Goal: Task Accomplishment & Management: Use online tool/utility

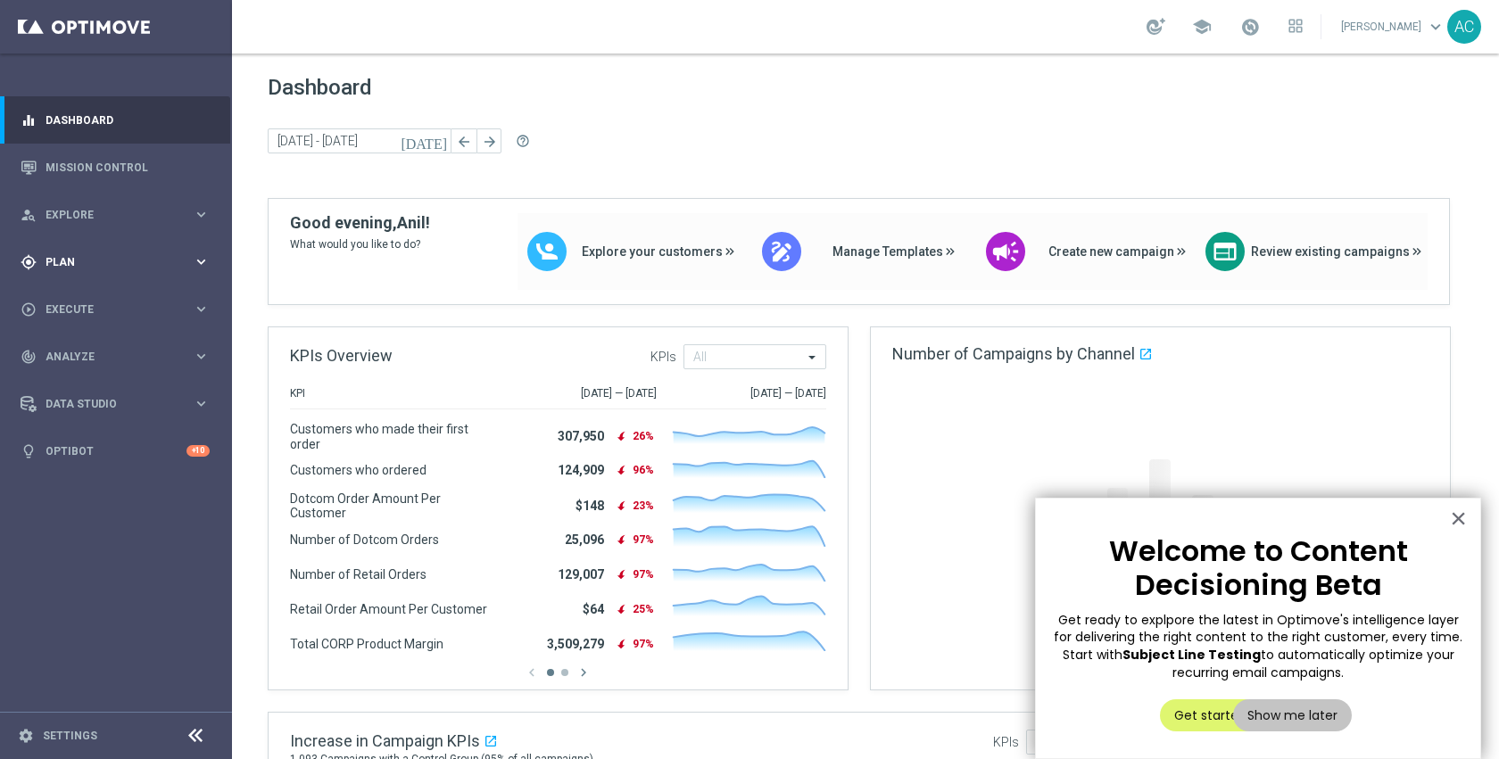
click at [137, 270] on div "gps_fixed Plan keyboard_arrow_right" at bounding box center [115, 261] width 230 height 47
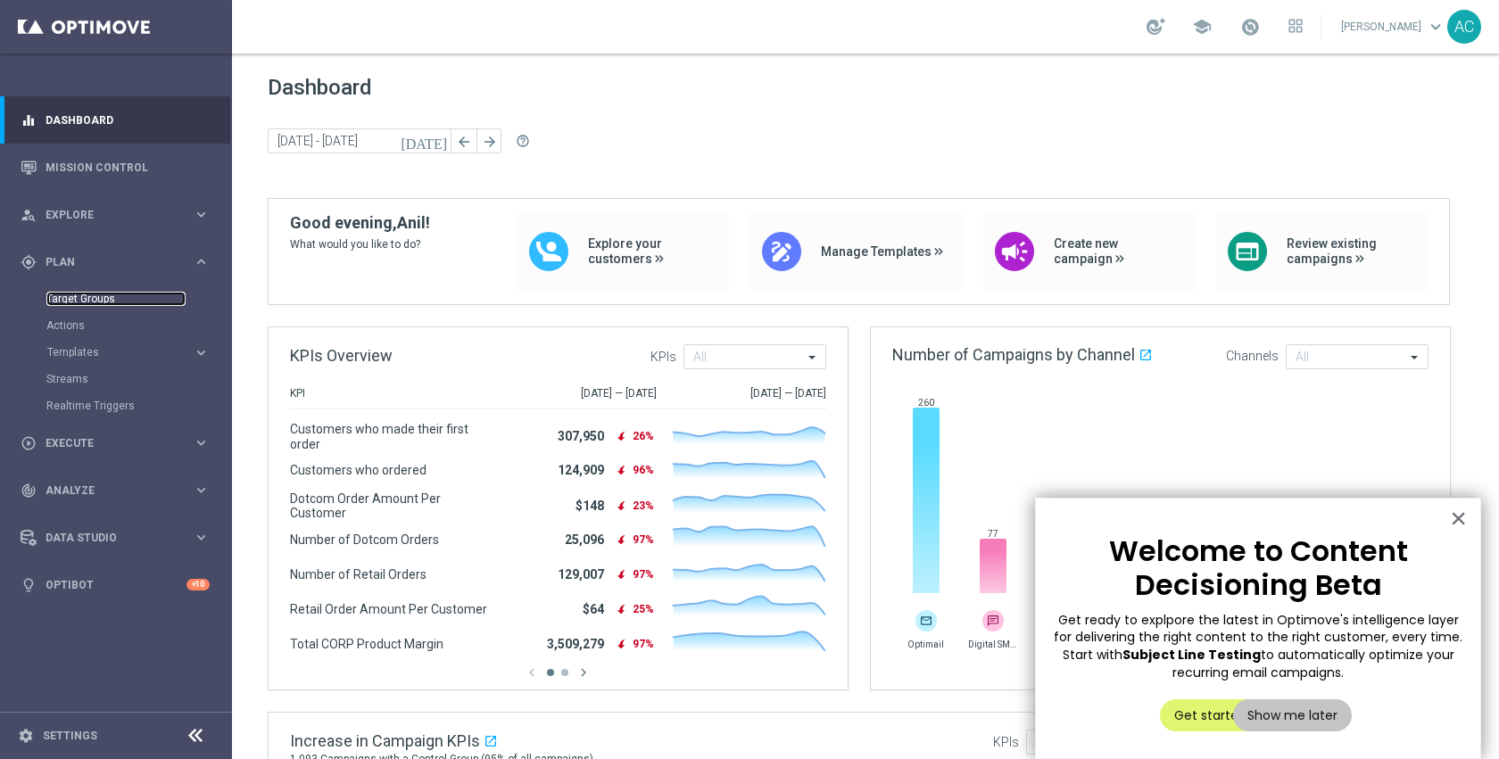
click at [110, 298] on link "Target Groups" at bounding box center [115, 299] width 139 height 14
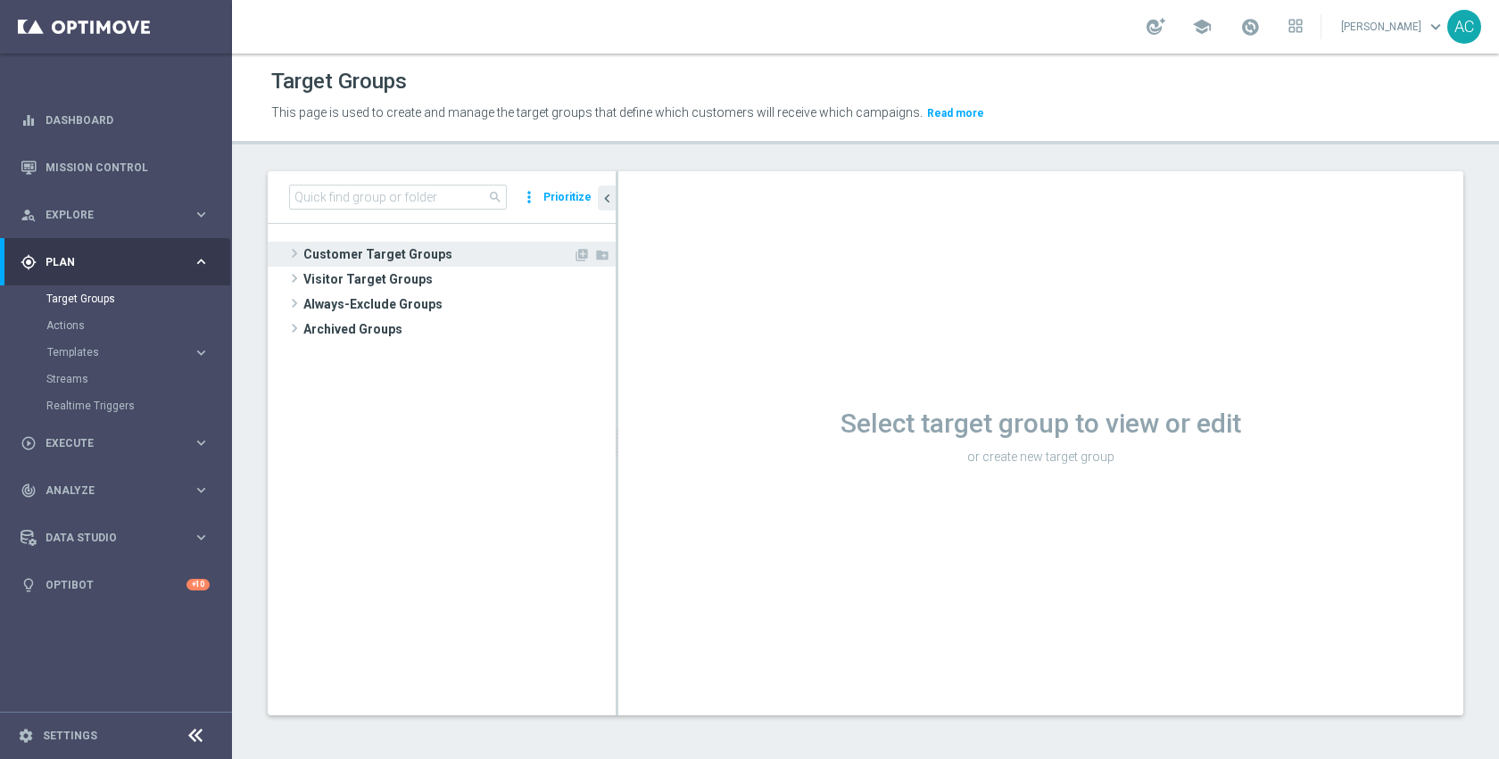
click at [451, 253] on span "Customer Target Groups" at bounding box center [438, 254] width 270 height 25
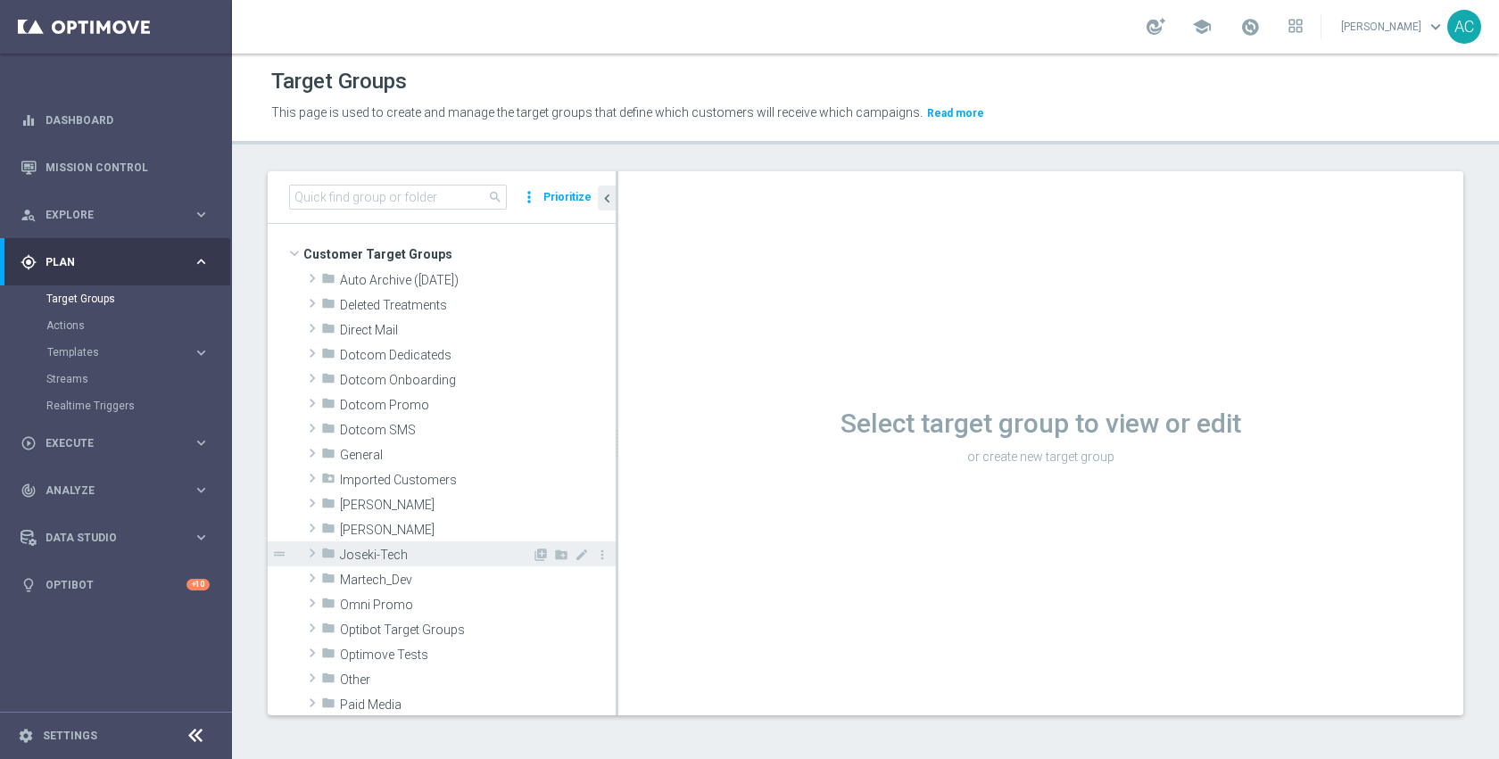
scroll to position [45, 0]
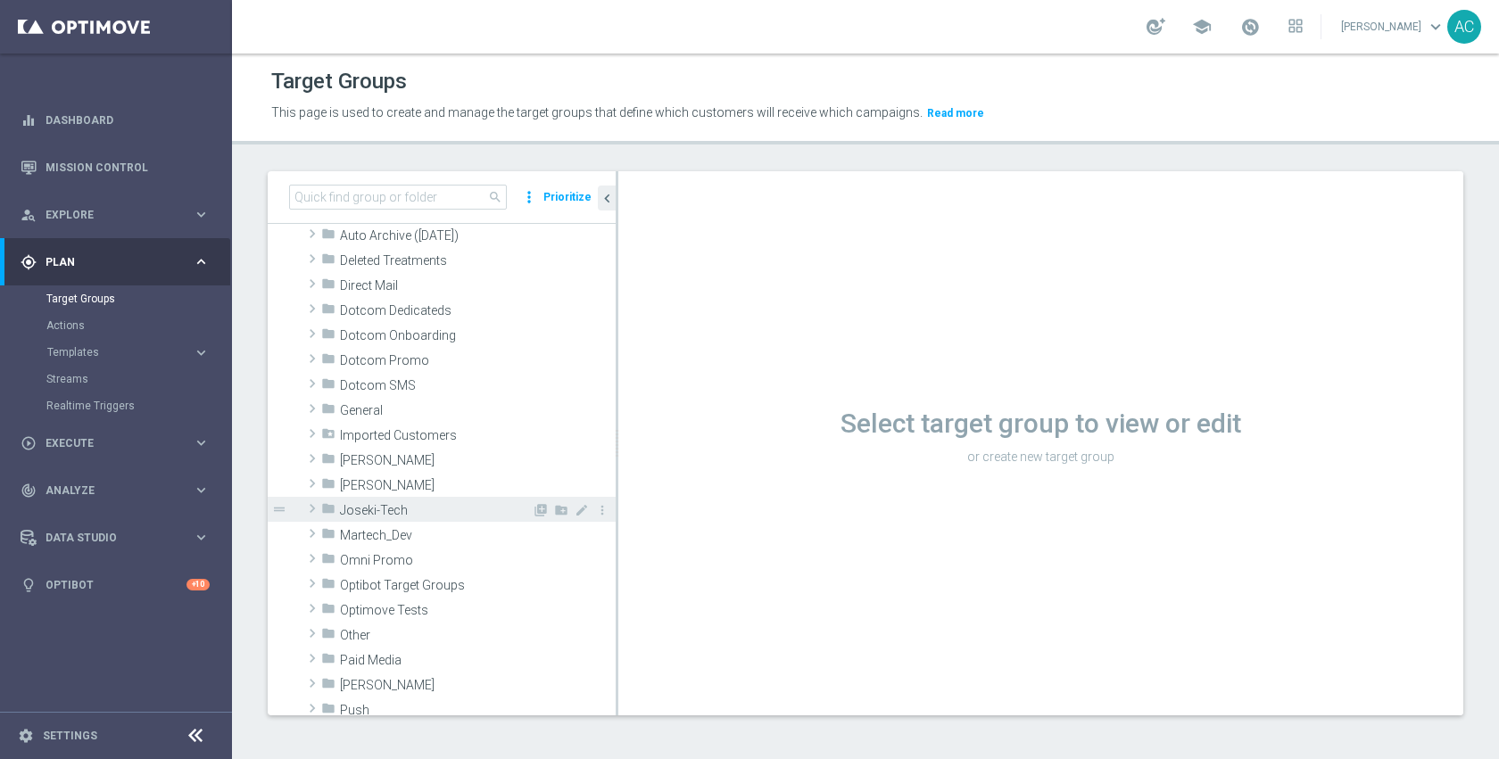
click at [435, 513] on span "Joseki-Tech" at bounding box center [436, 510] width 192 height 15
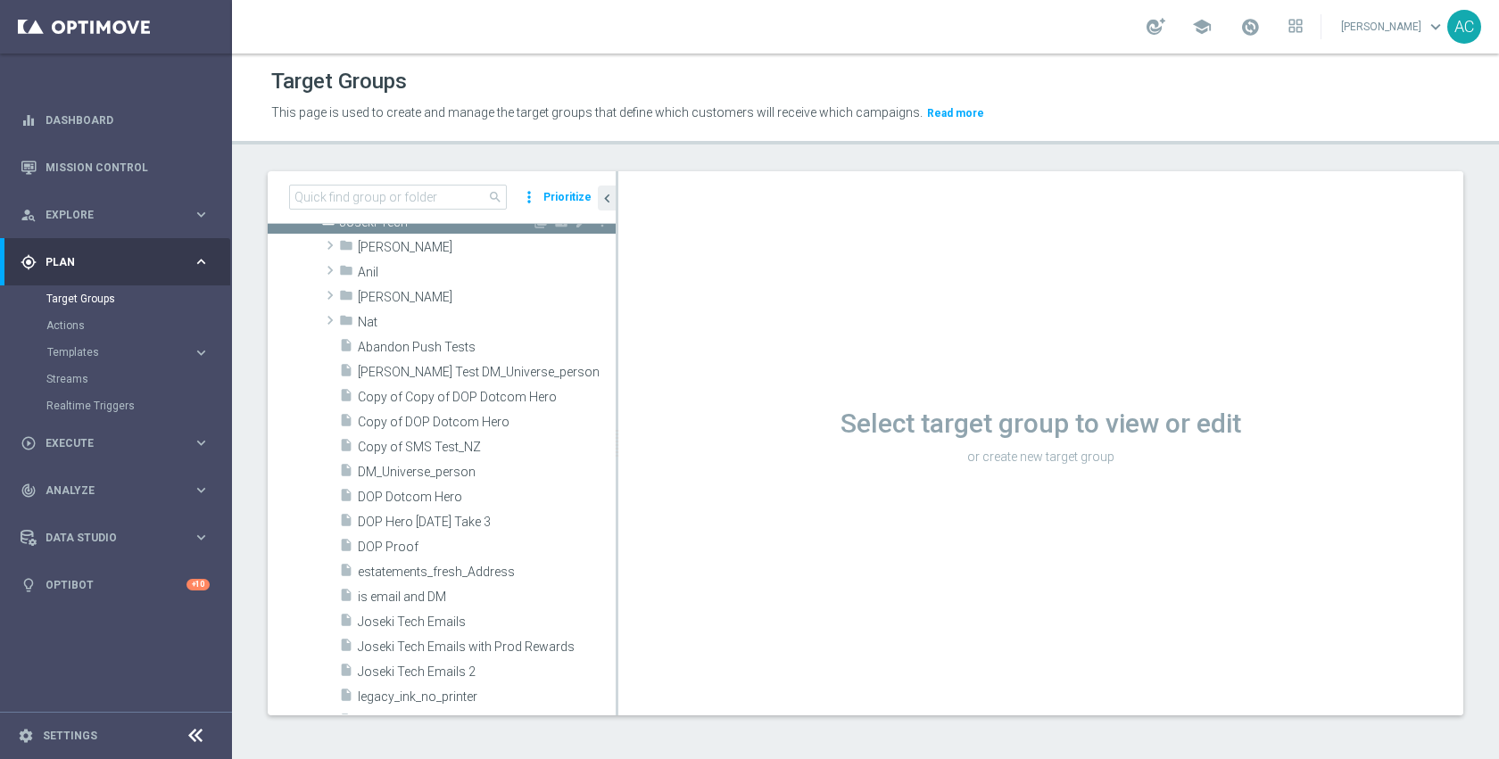
scroll to position [332, 0]
click at [446, 618] on span "Joseki Tech Emails" at bounding box center [465, 623] width 215 height 15
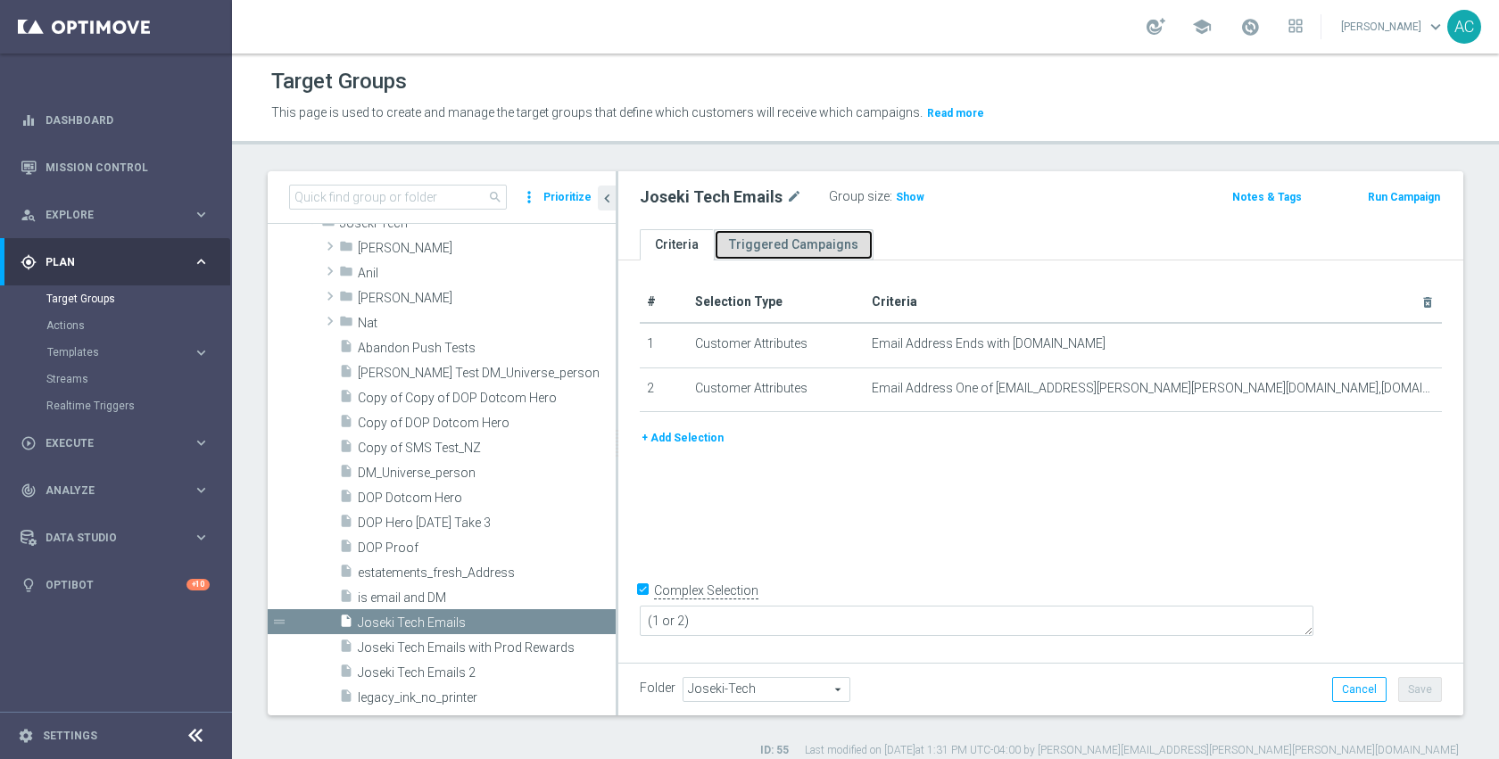
click at [807, 242] on link "Triggered Campaigns" at bounding box center [794, 244] width 160 height 31
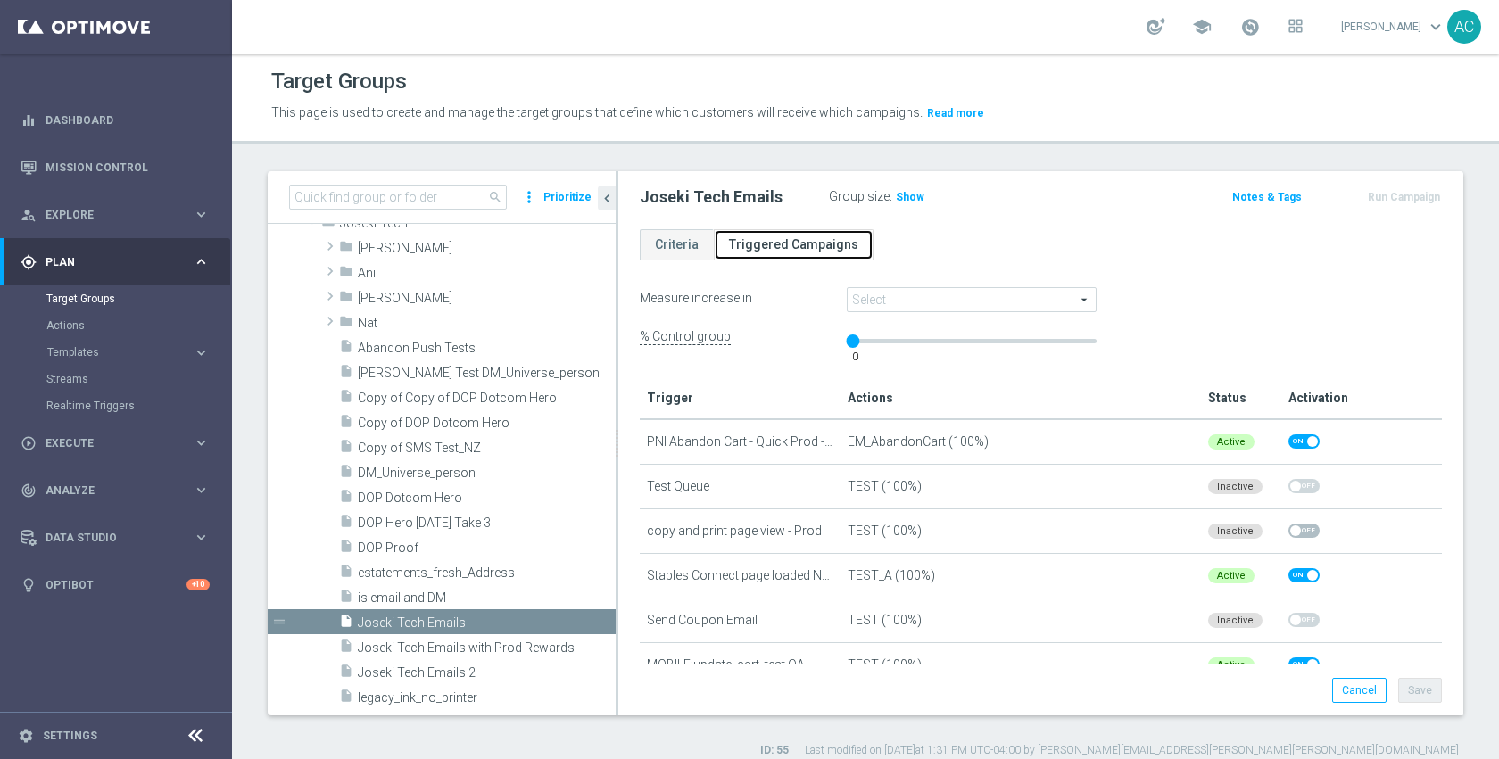
scroll to position [39, 0]
click at [692, 240] on link "Criteria" at bounding box center [677, 244] width 74 height 31
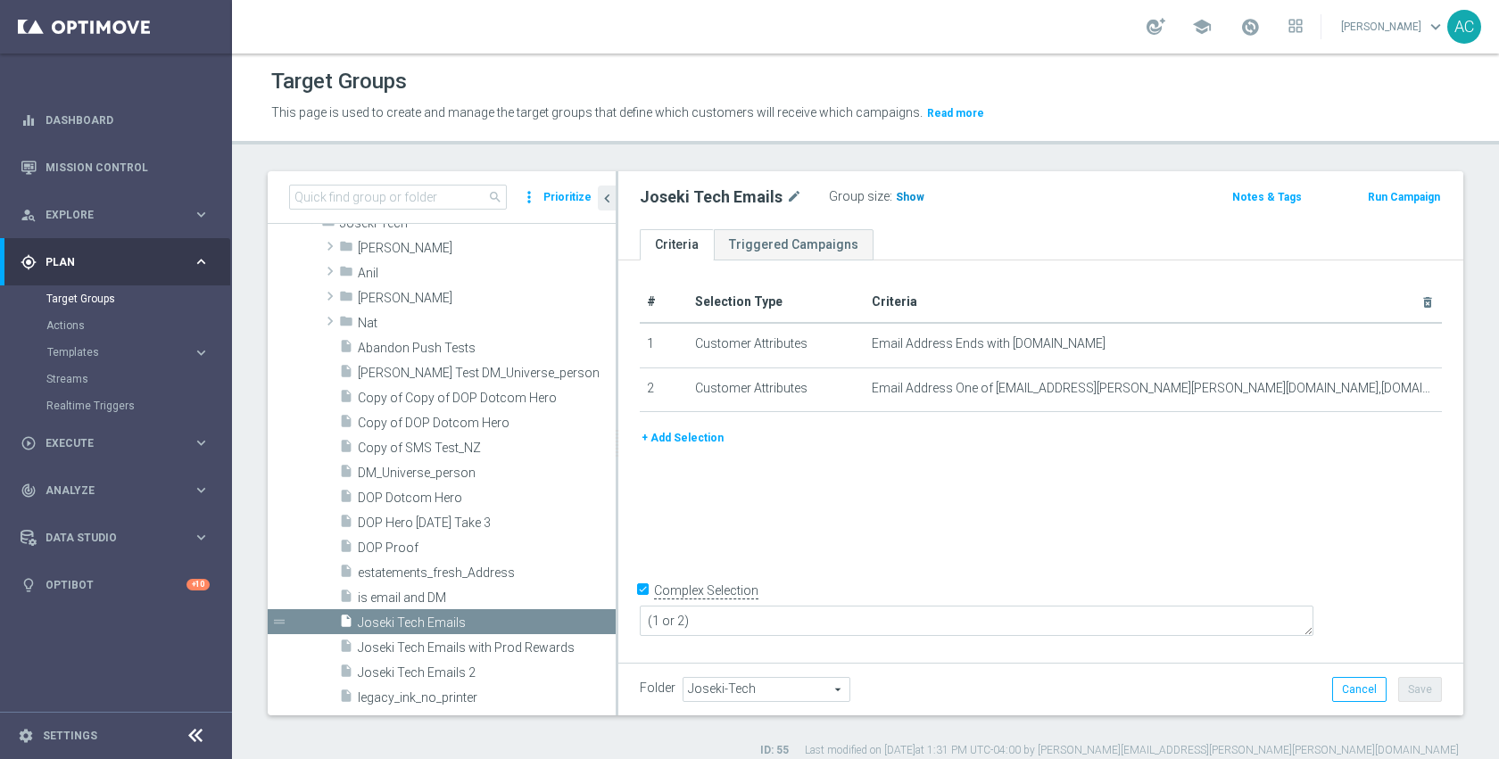
click at [904, 195] on span "Show" at bounding box center [910, 197] width 29 height 12
click at [904, 195] on span "161" at bounding box center [908, 199] width 22 height 17
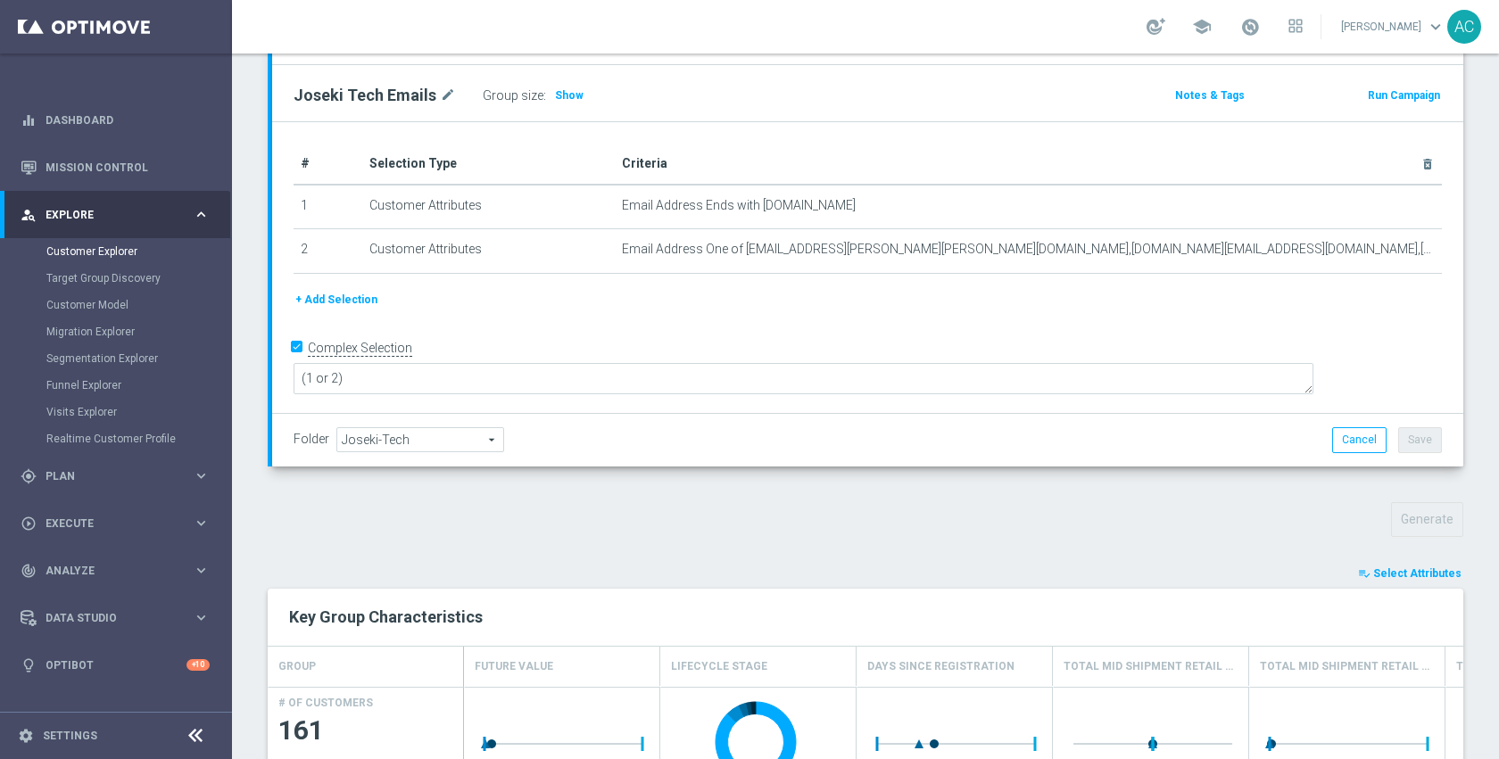
scroll to position [233, 0]
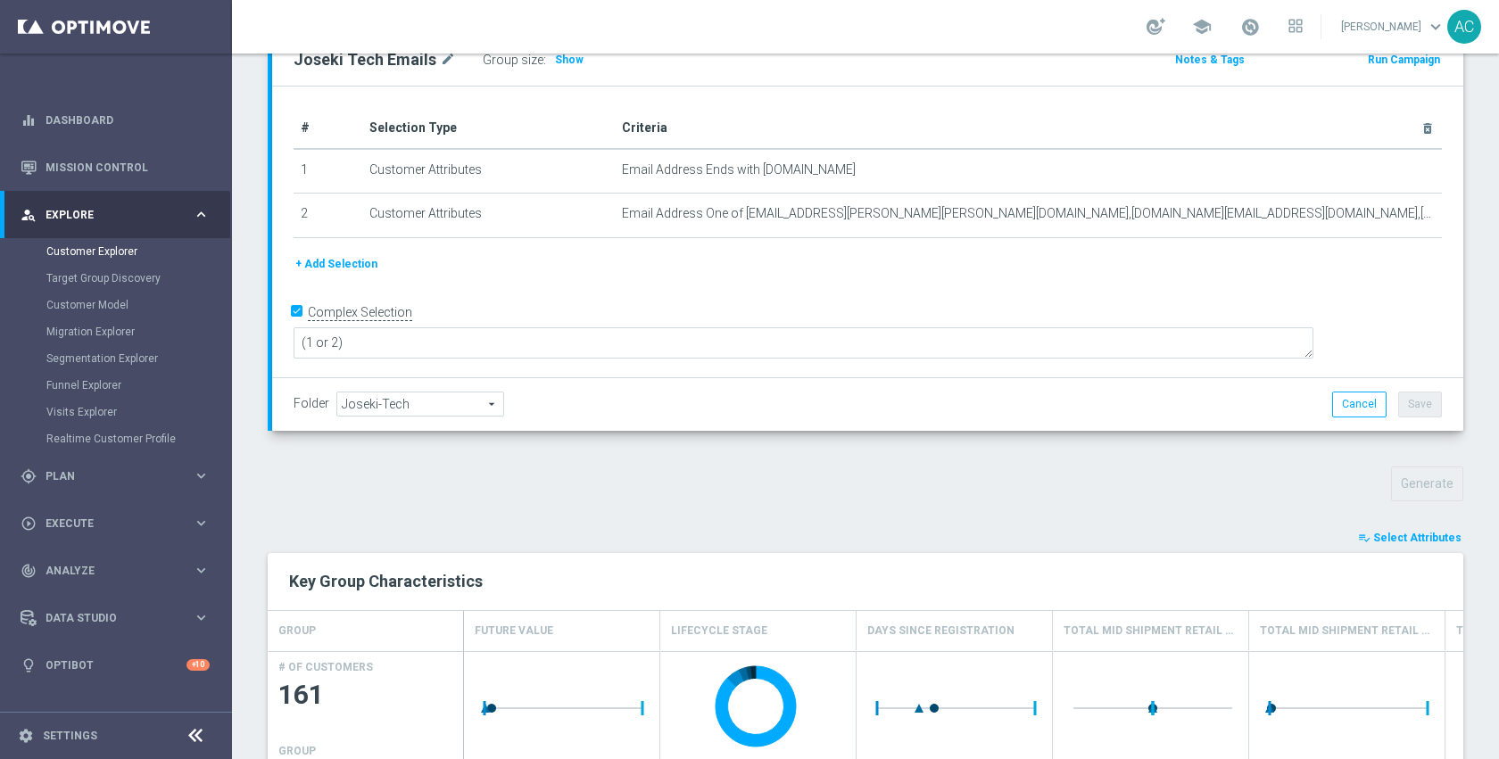
click at [1431, 534] on span "Select Attributes" at bounding box center [1417, 538] width 88 height 12
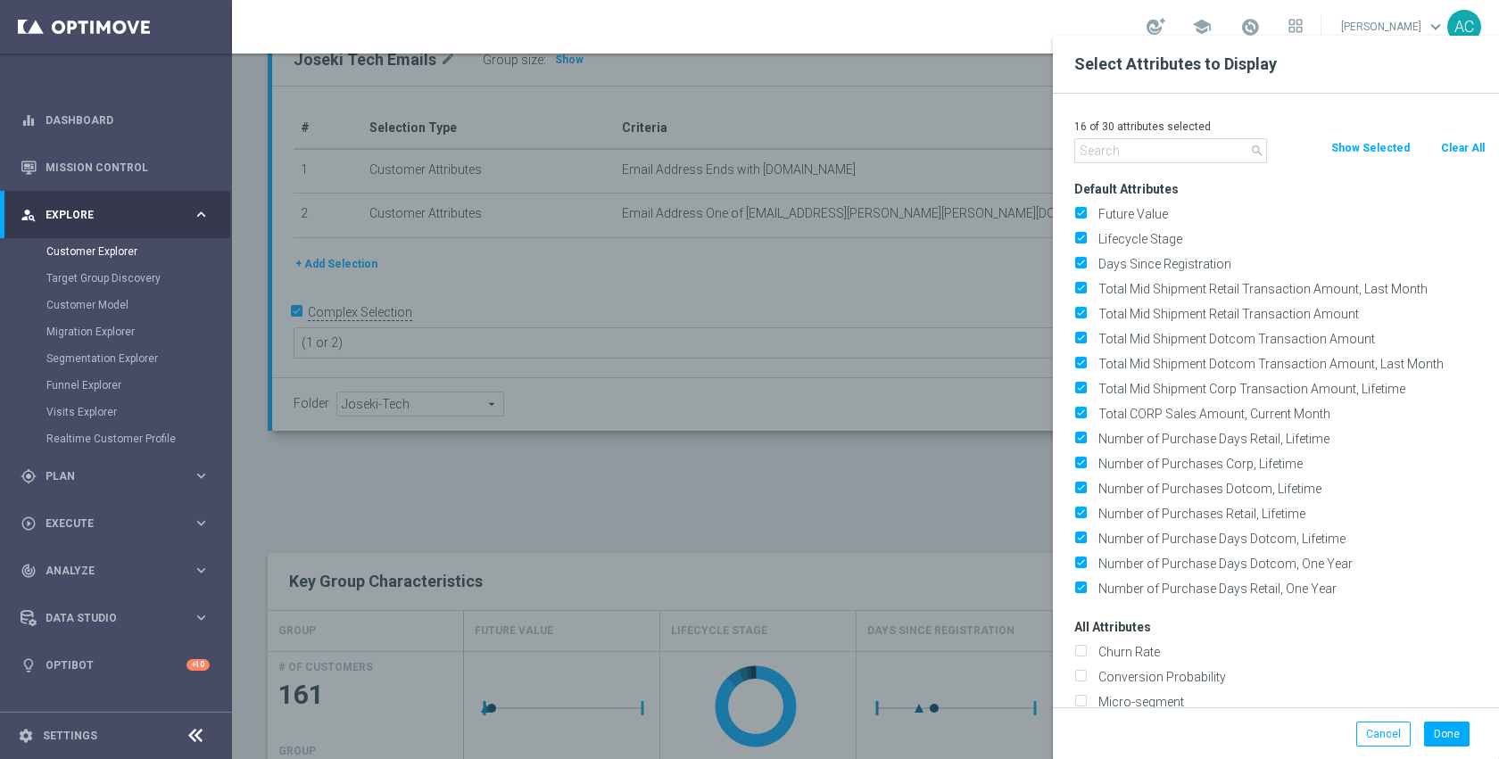
click at [1468, 142] on button "Clear All" at bounding box center [1462, 148] width 47 height 20
checkbox input "false"
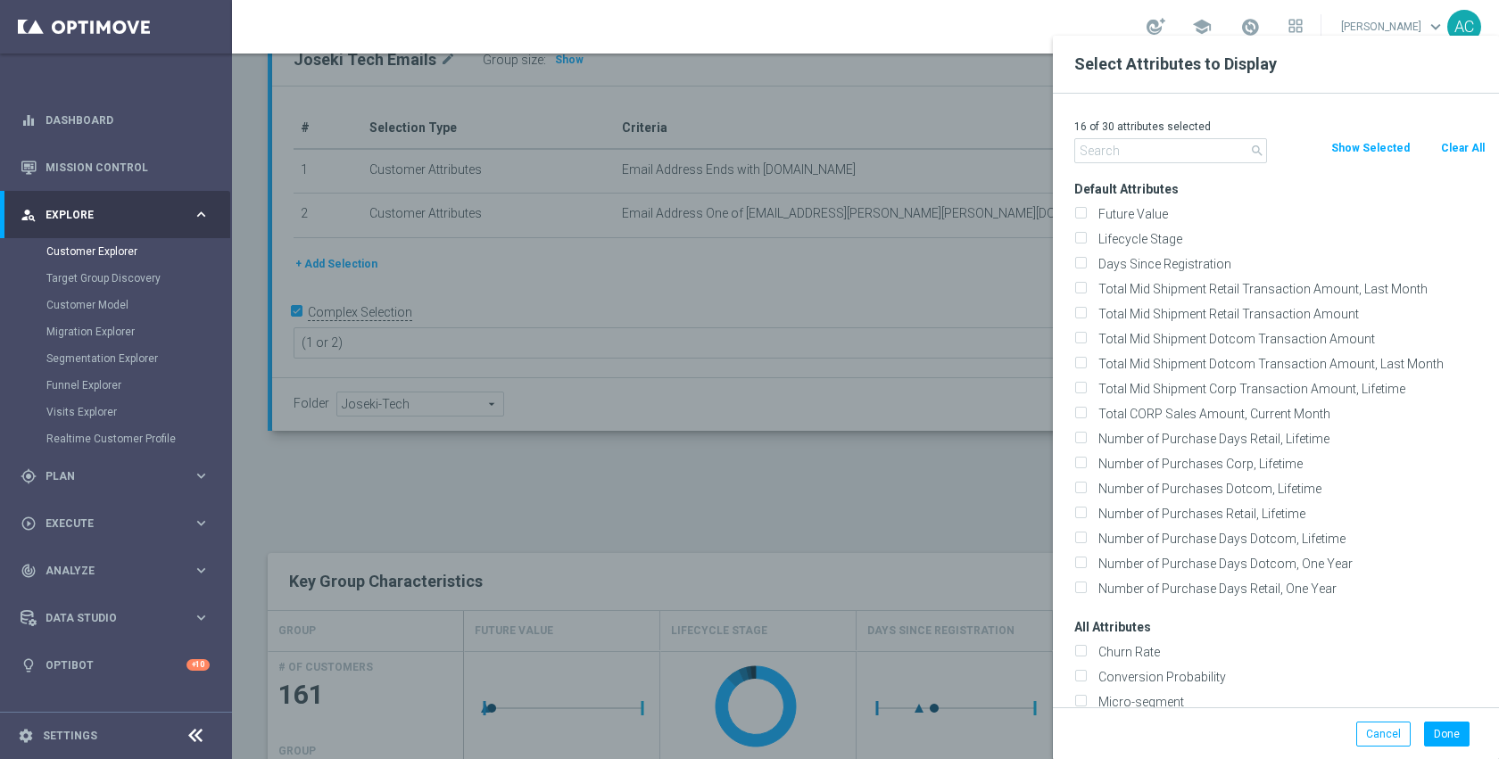
checkbox input "false"
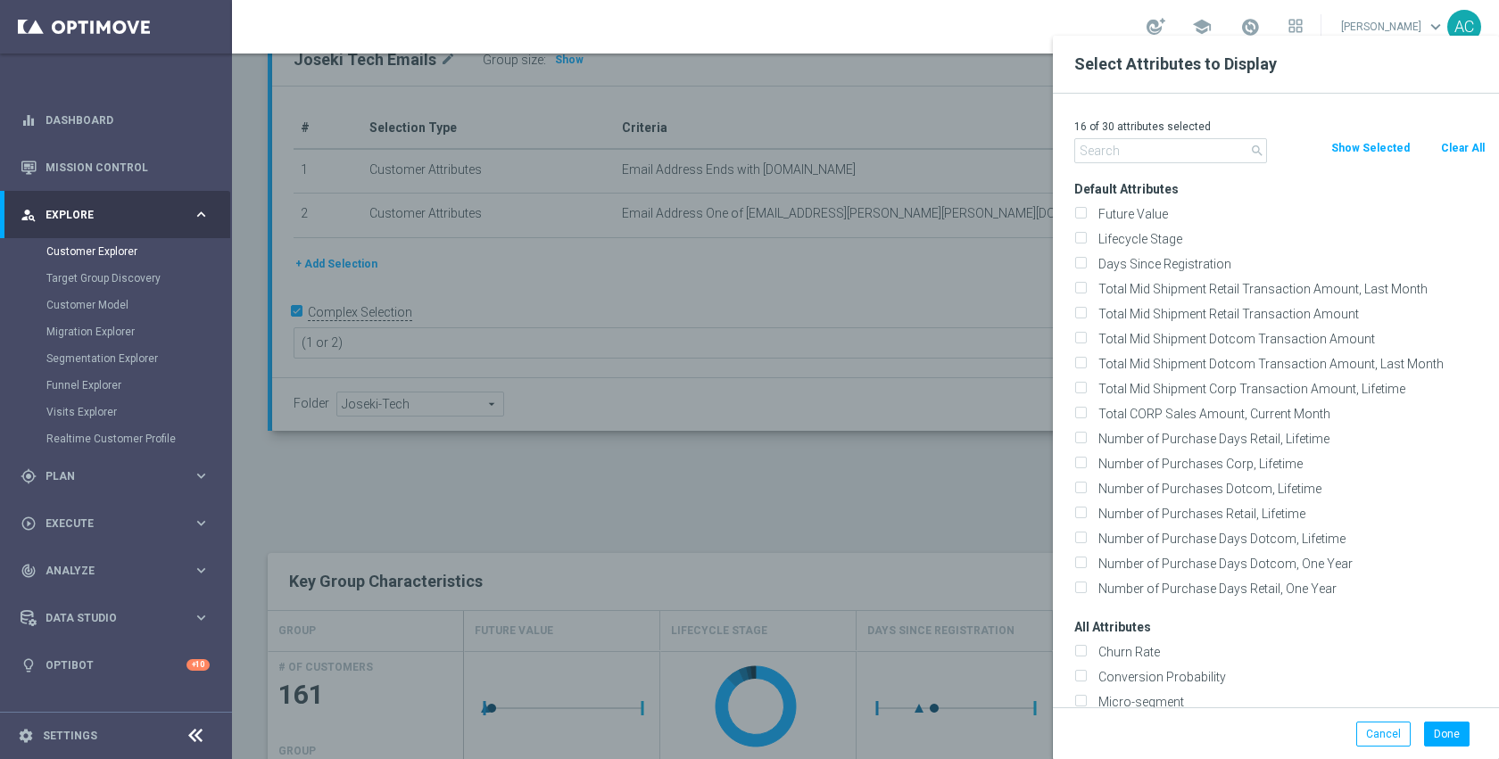
checkbox input "false"
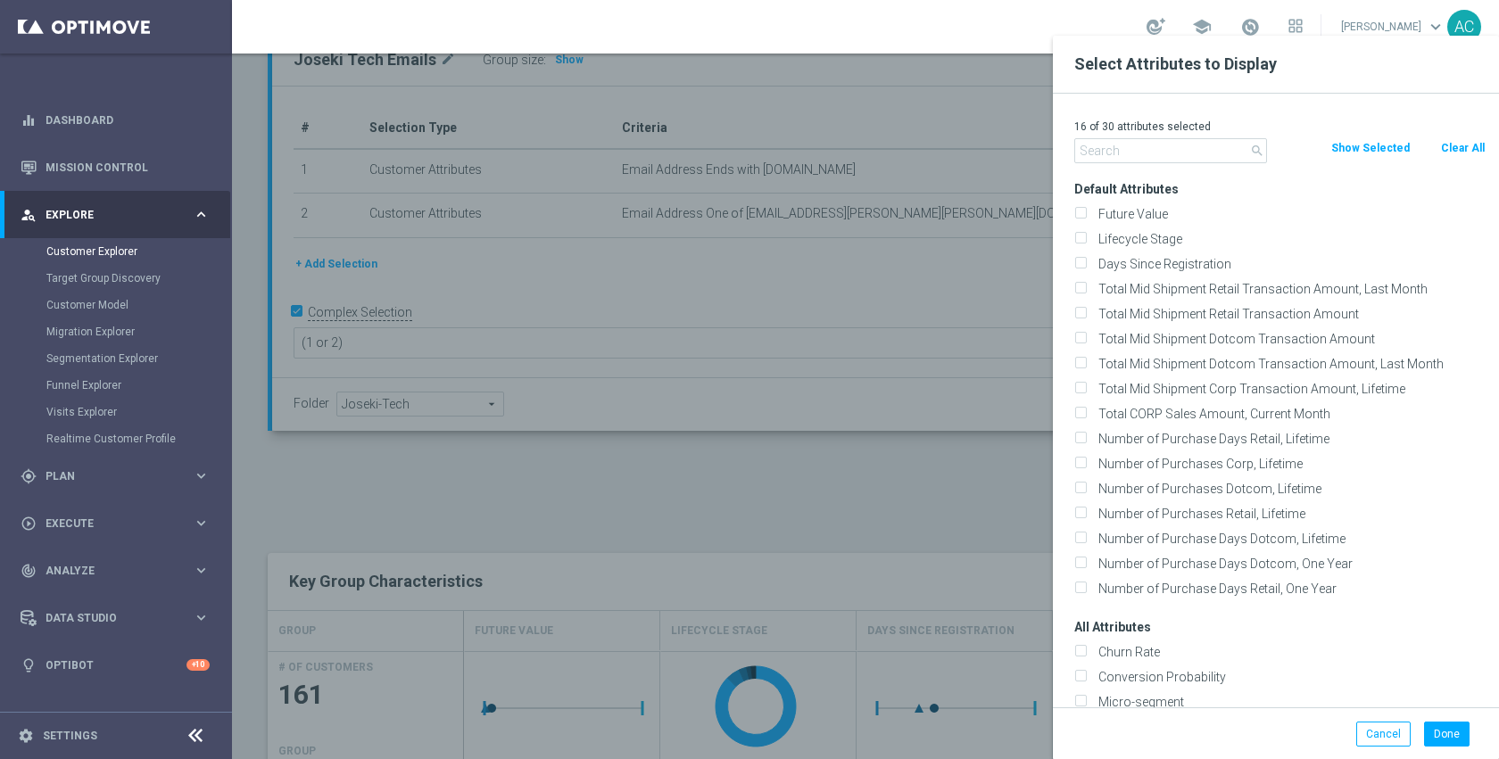
checkbox input "false"
click at [1202, 145] on input "text" at bounding box center [1170, 150] width 193 height 25
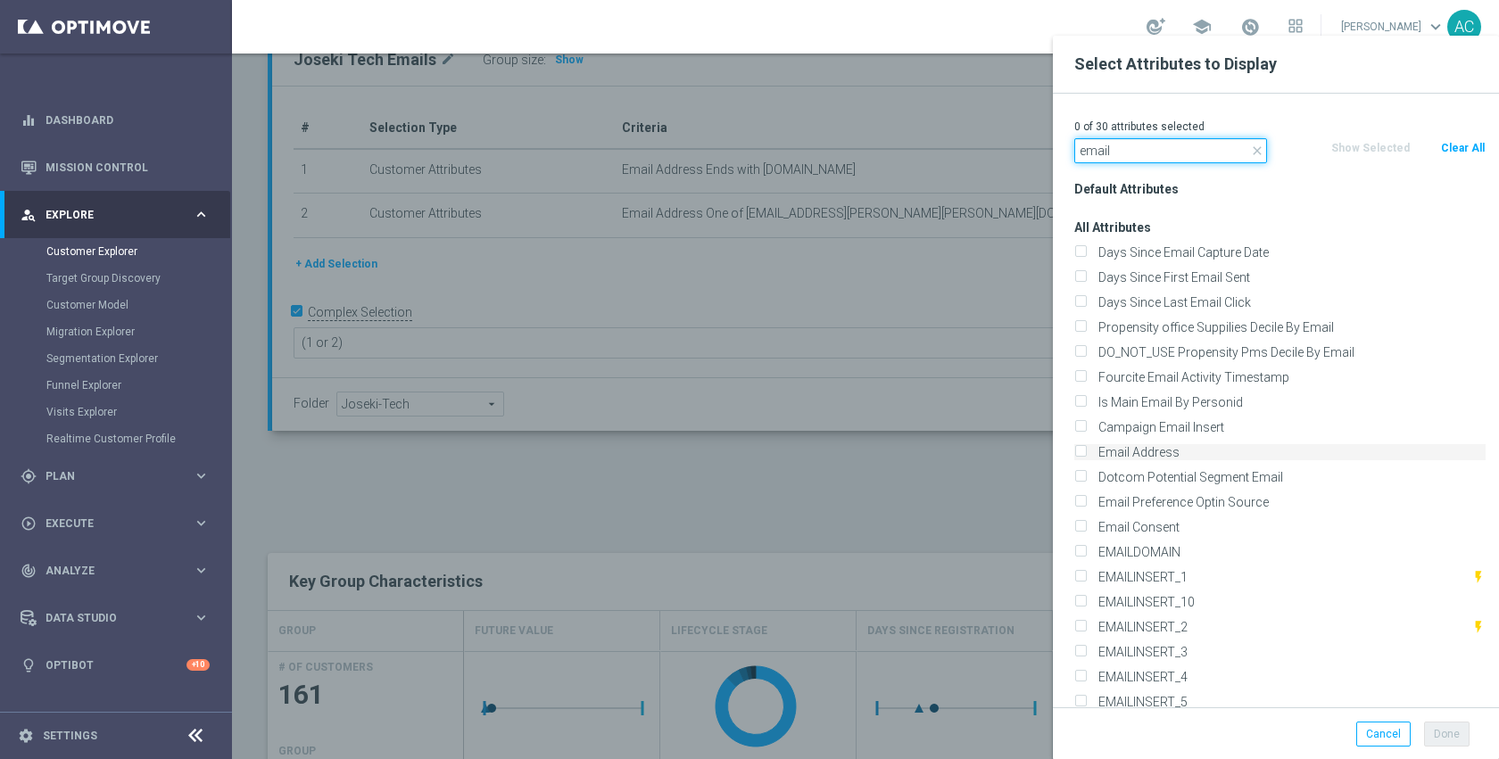
type input "email"
click at [1156, 456] on label "Email Address" at bounding box center [1289, 452] width 394 height 16
click at [1086, 456] on input "Email Address" at bounding box center [1080, 455] width 12 height 12
checkbox input "true"
click at [1143, 158] on input "email" at bounding box center [1170, 150] width 193 height 25
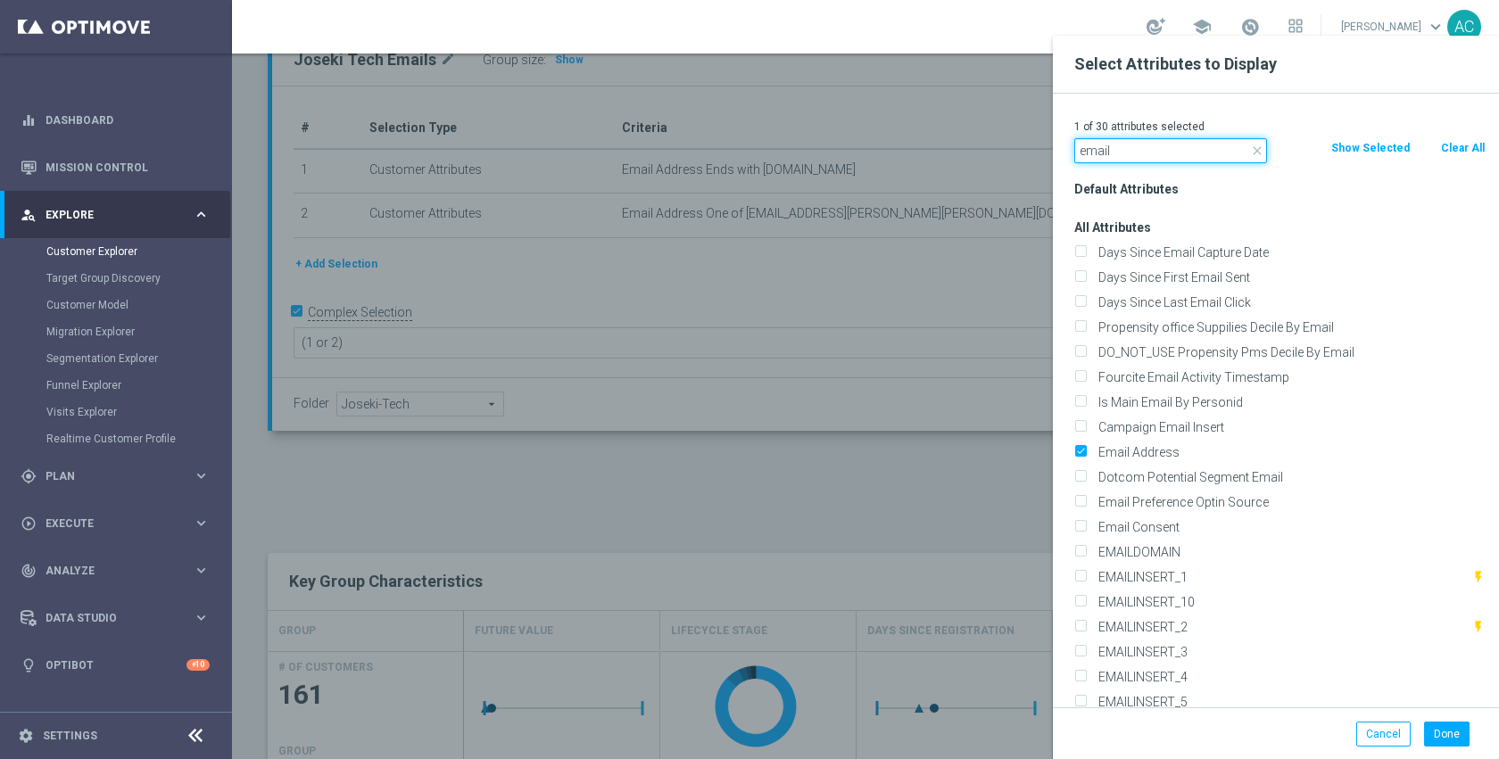
click at [1143, 158] on input "email" at bounding box center [1170, 150] width 193 height 25
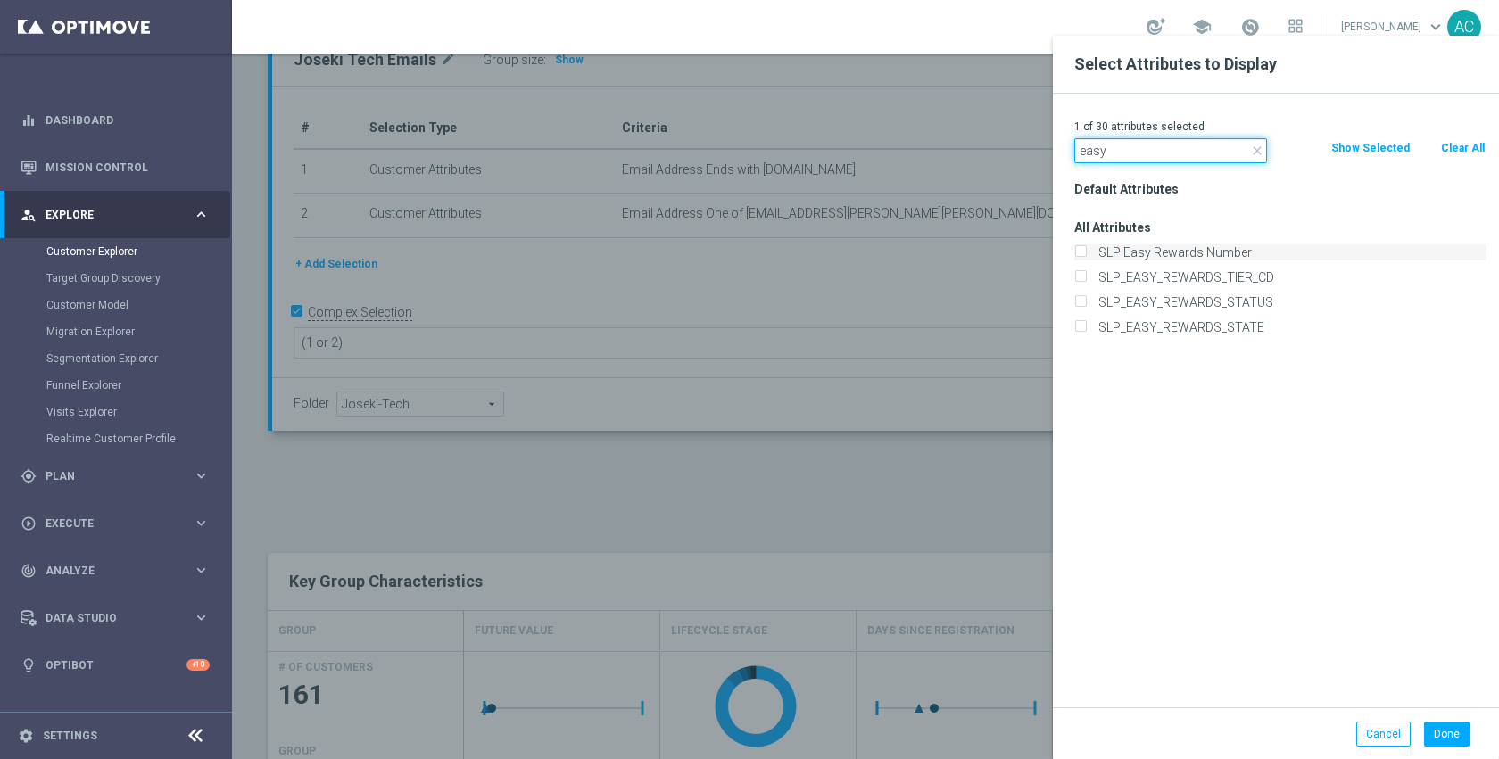
type input "easy"
click at [1188, 253] on label "SLP Easy Rewards Number" at bounding box center [1289, 253] width 394 height 16
click at [1086, 253] on input "SLP Easy Rewards Number" at bounding box center [1080, 255] width 12 height 12
checkbox input "true"
click at [1163, 150] on input "easy" at bounding box center [1170, 150] width 193 height 25
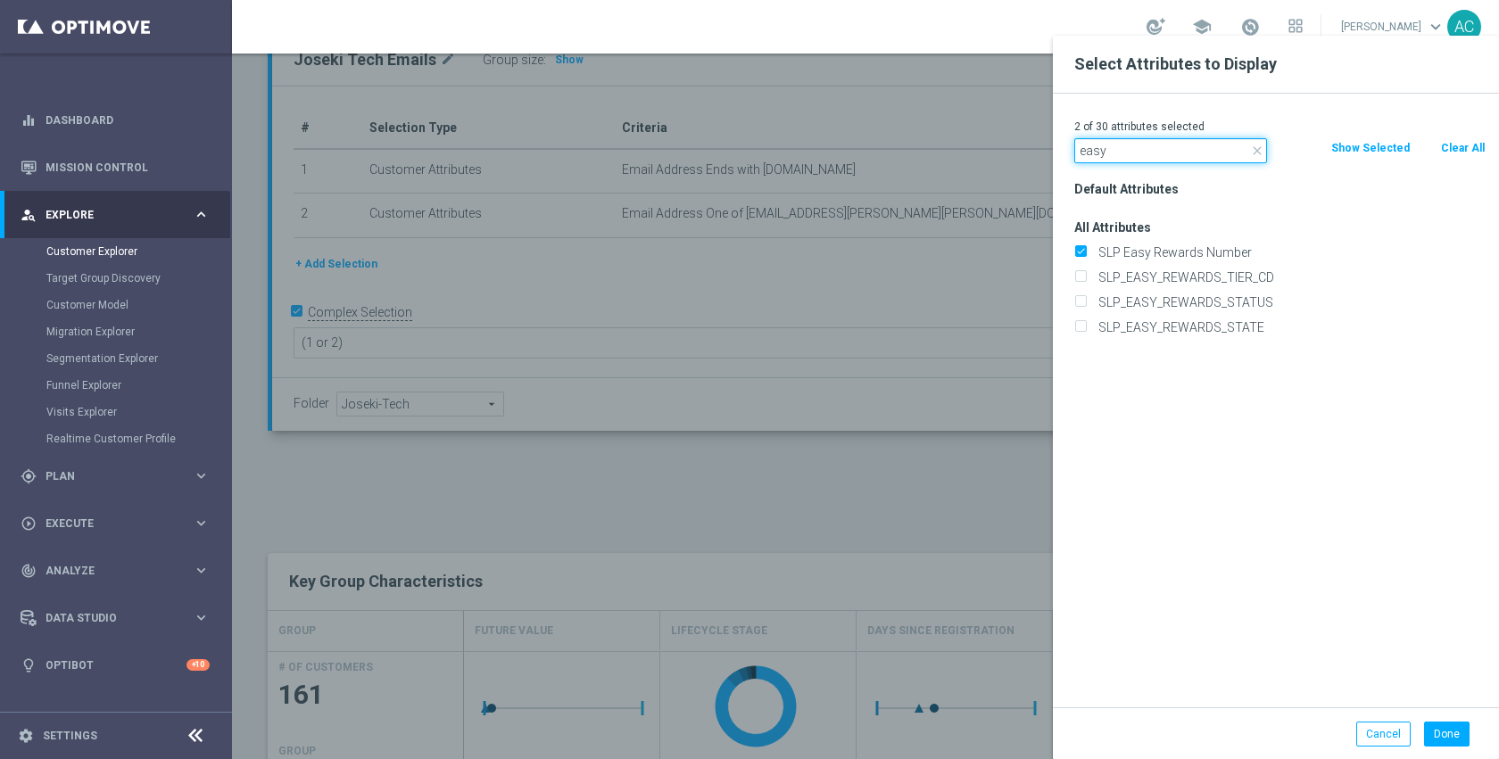
click at [1163, 150] on input "easy" at bounding box center [1170, 150] width 193 height 25
type input "wall"
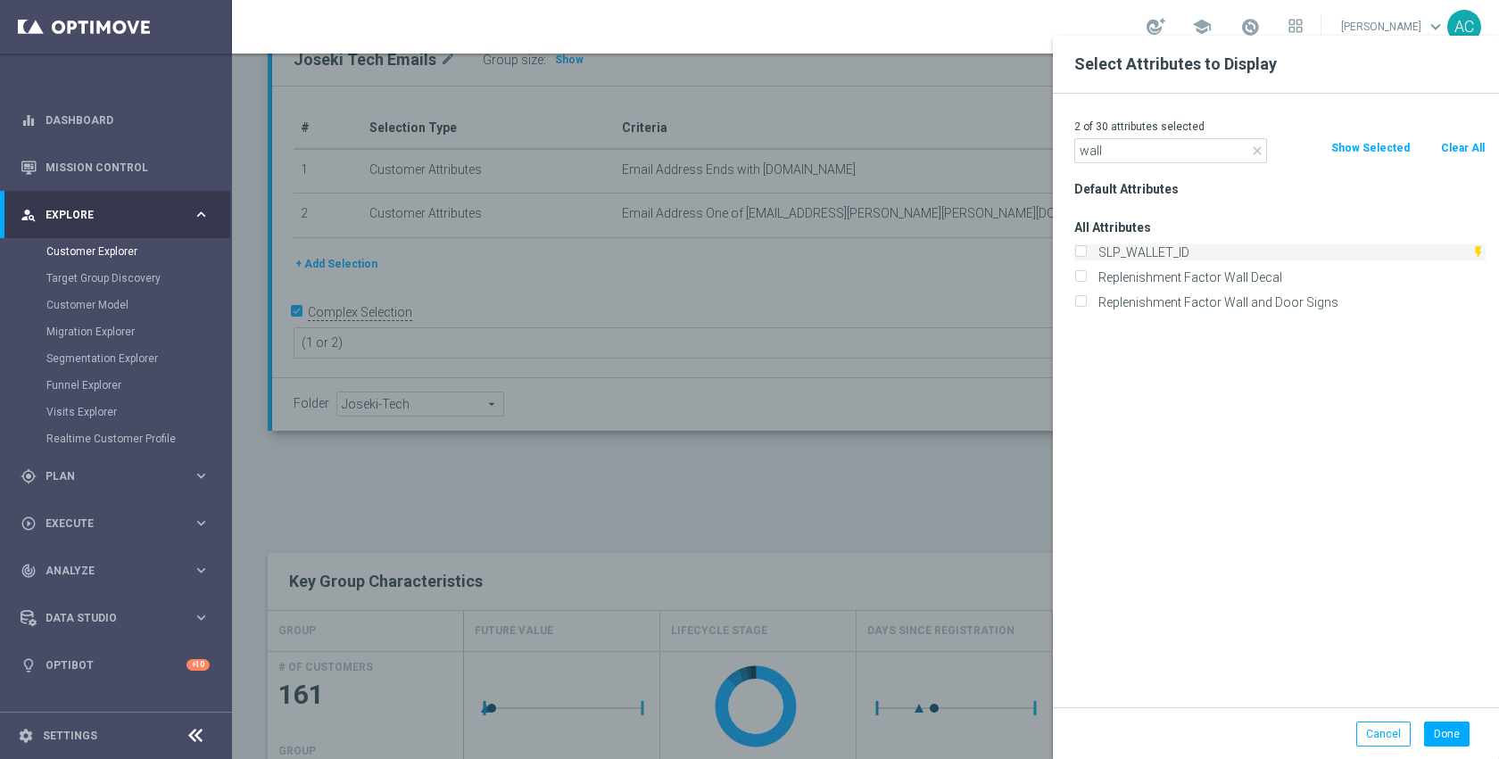
click at [1164, 249] on label "SLP_WALLET_ID" at bounding box center [1281, 253] width 379 height 16
click at [1086, 249] on input "SLP_WALLET_ID" at bounding box center [1080, 255] width 12 height 12
checkbox input "true"
click at [1436, 727] on button "Done" at bounding box center [1447, 734] width 46 height 25
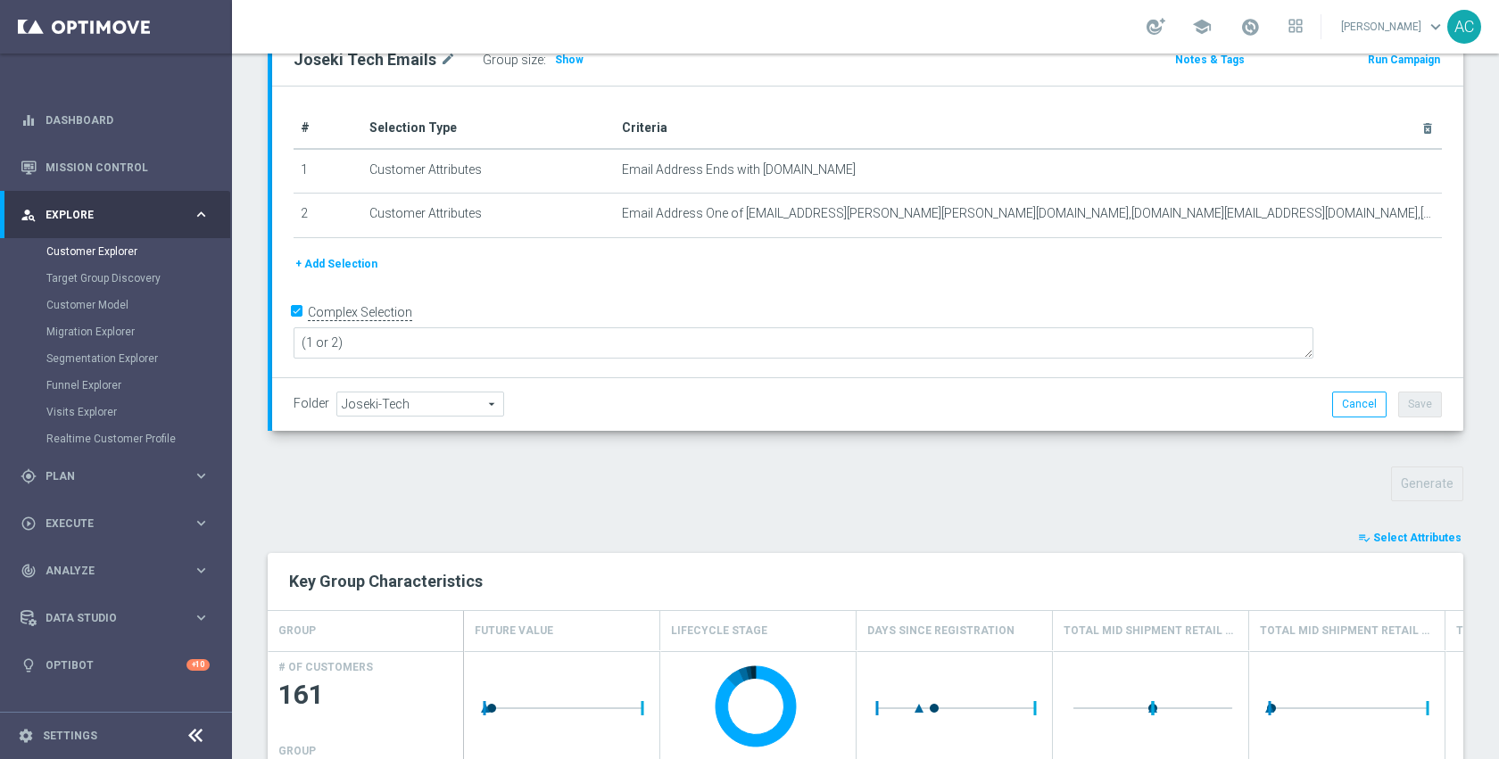
type input "Search"
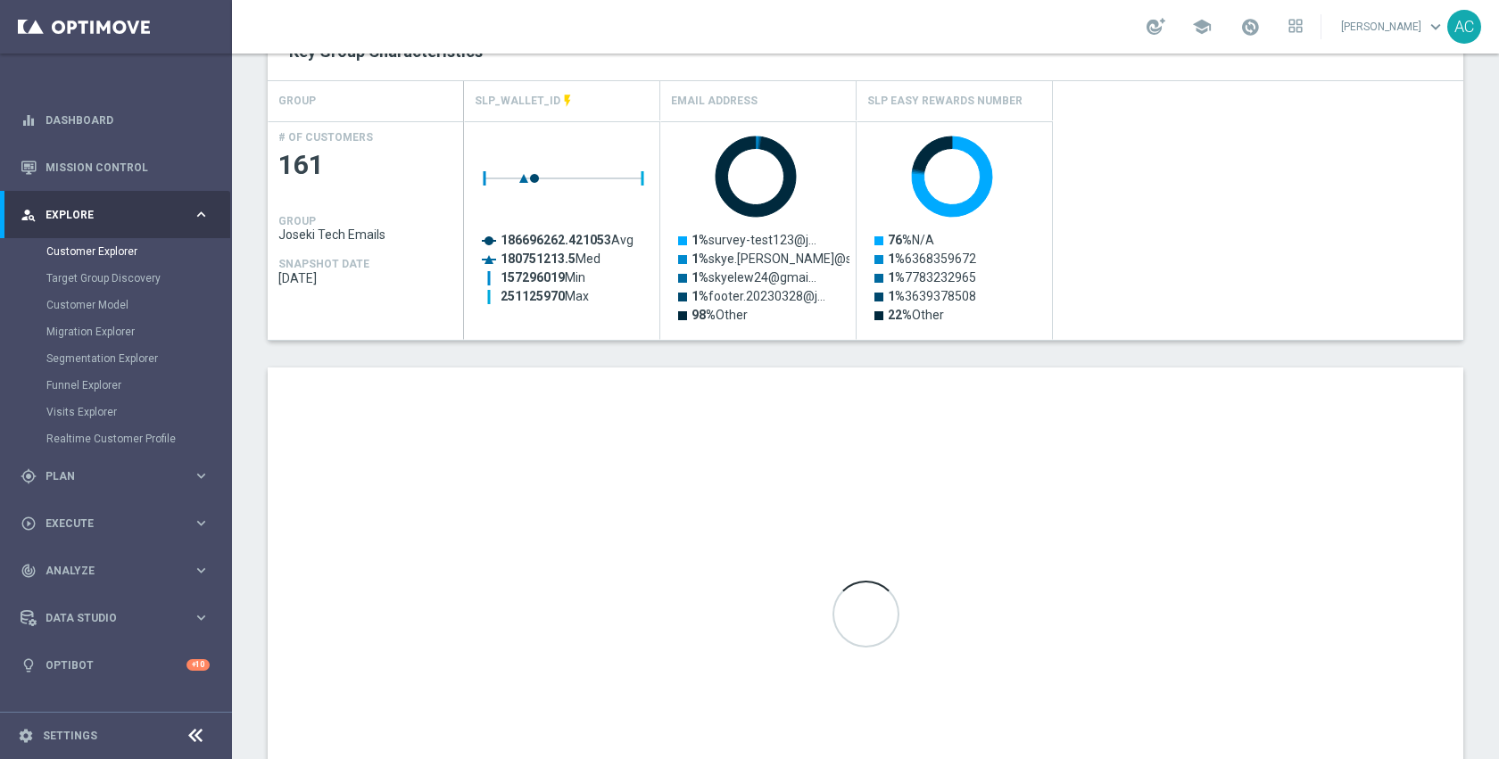
scroll to position [888, 0]
